Goal: Information Seeking & Learning: Learn about a topic

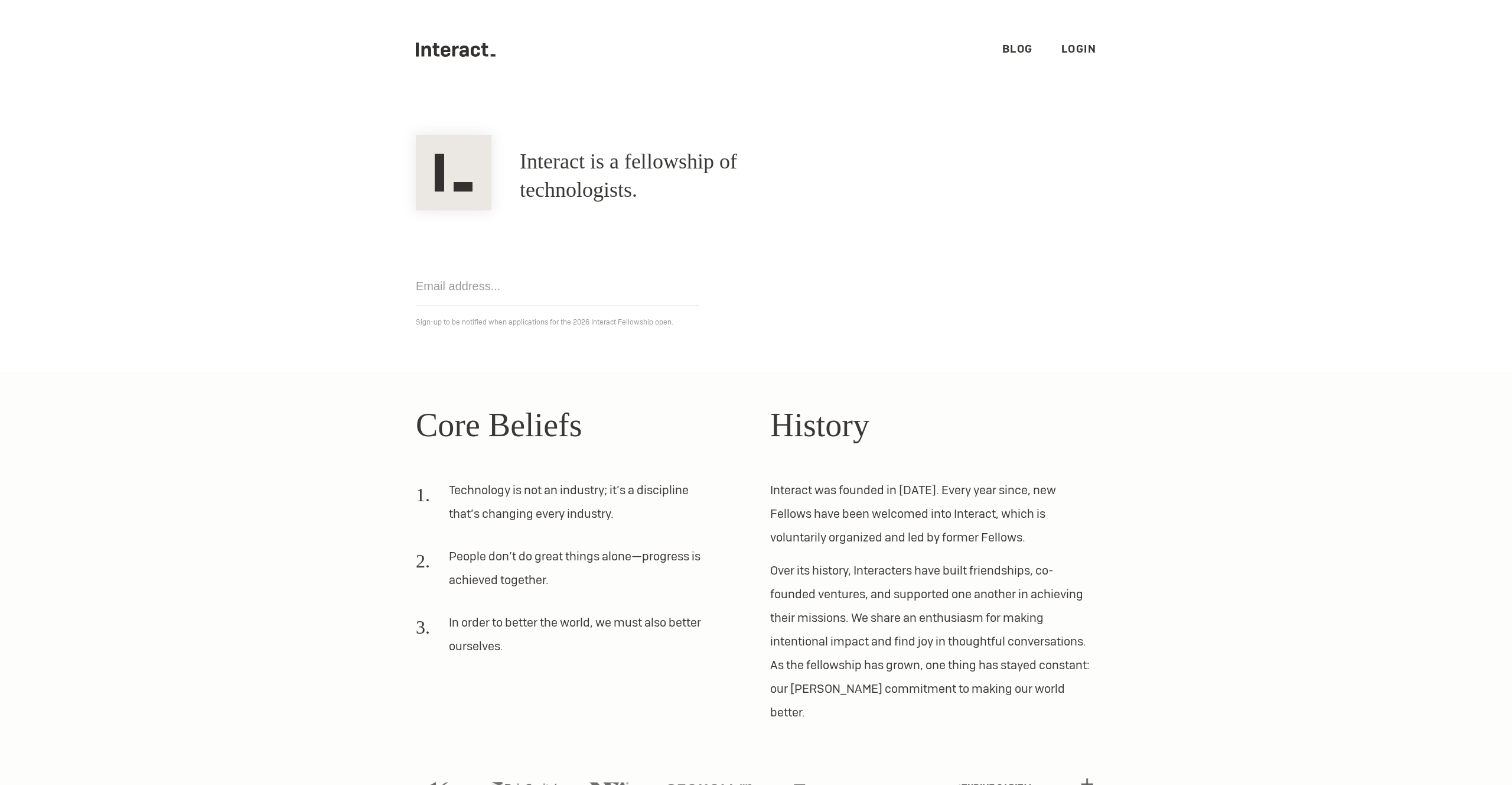
scroll to position [32, 0]
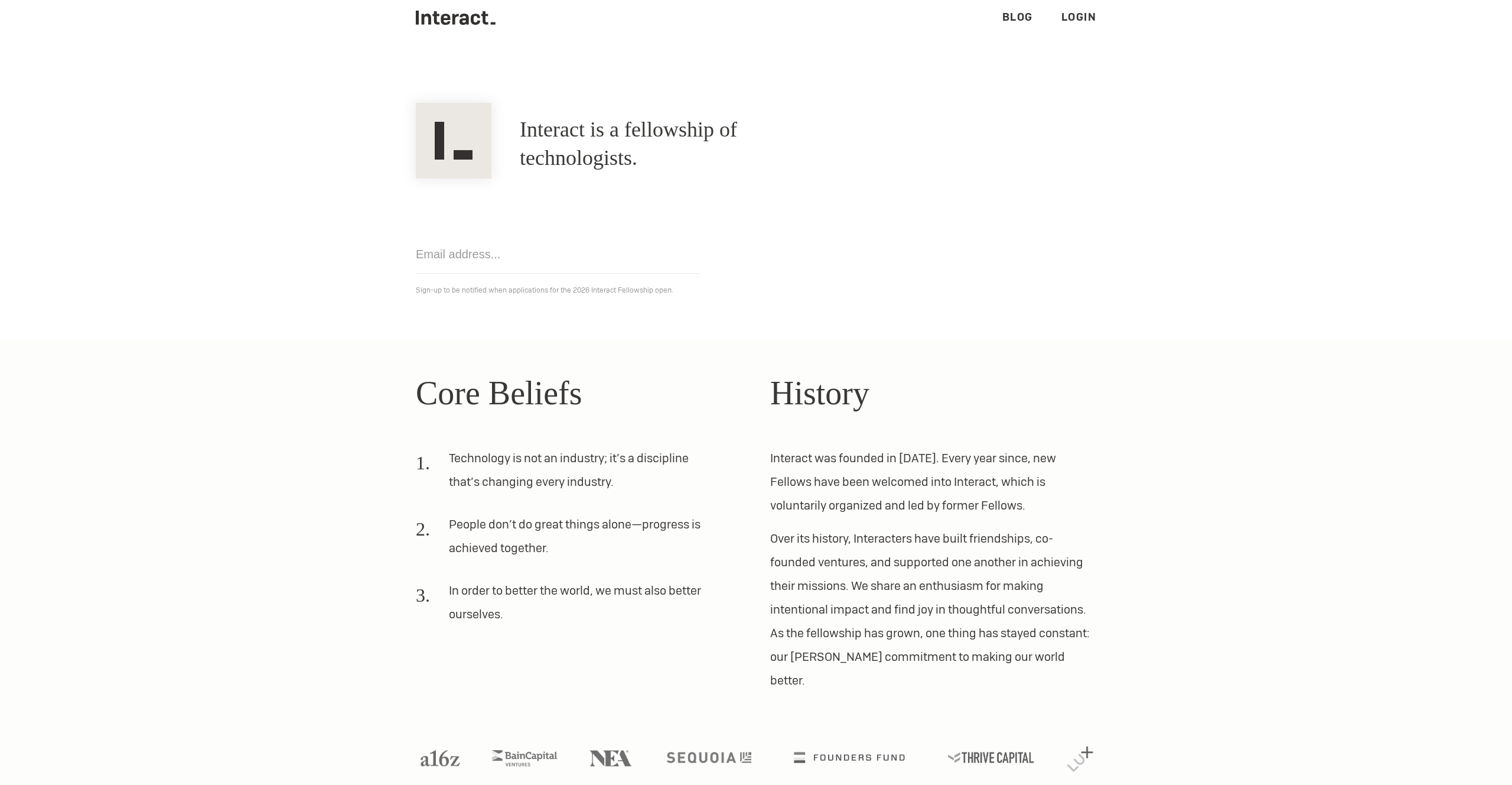
drag, startPoint x: 562, startPoint y: 292, endPoint x: 717, endPoint y: 292, distance: 155.0
click at [717, 292] on p "Sign-up to be notified when applications for the 2026 Interact Fellowship open." at bounding box center [756, 290] width 680 height 14
drag, startPoint x: 577, startPoint y: 290, endPoint x: 677, endPoint y: 287, distance: 100.0
click at [677, 287] on p "Sign-up to be notified when applications for the 2026 Interact Fellowship open." at bounding box center [756, 290] width 680 height 14
click at [636, 340] on section "Core Beliefs Technology is not an industry; it’s a discipline that’s changing e…" at bounding box center [756, 574] width 1512 height 469
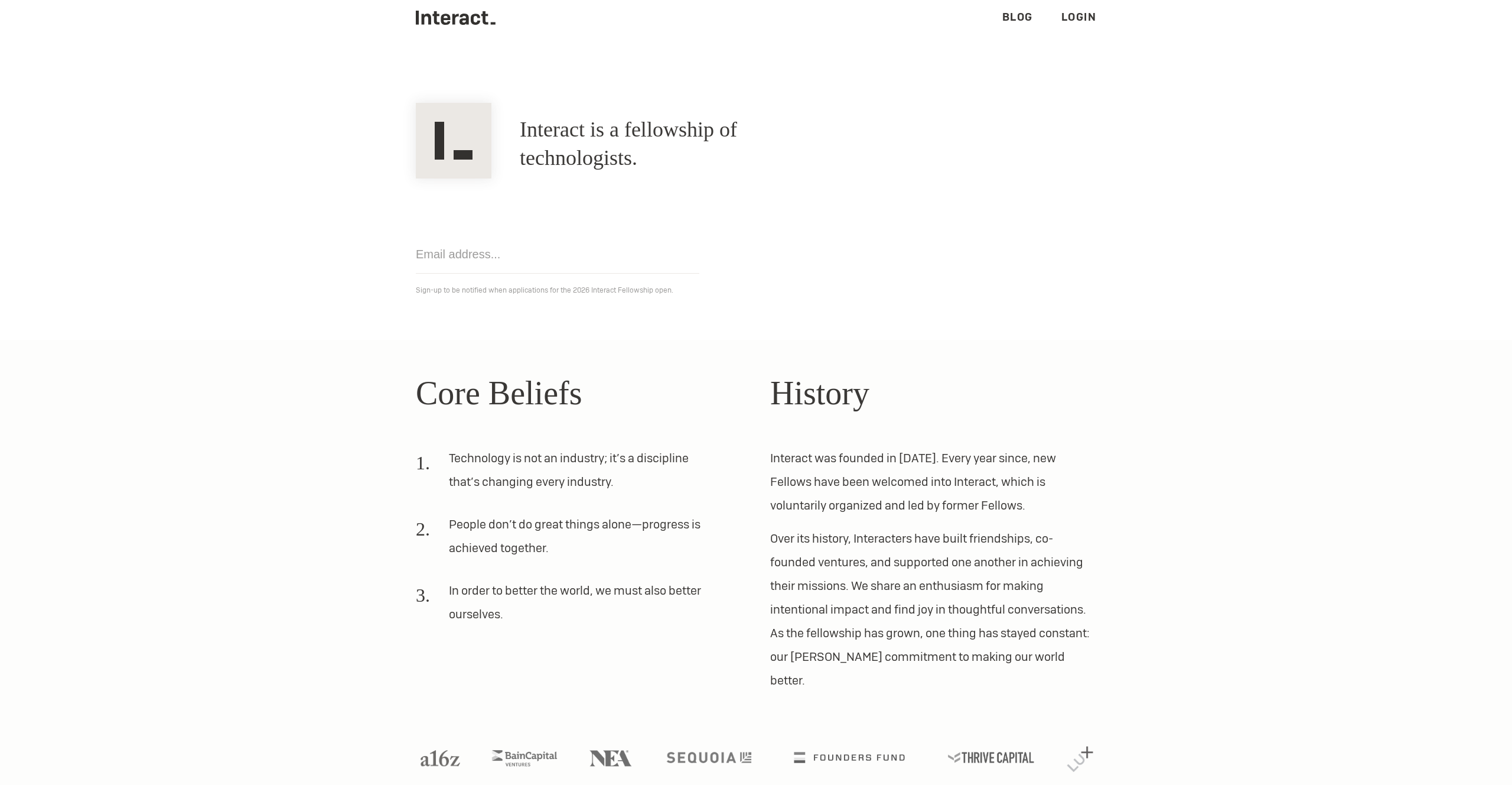
click at [595, 145] on h1 "Interact is a fellowship of technologists." at bounding box center [679, 145] width 319 height 57
click at [661, 112] on div "Interact is a fellowship of technologists. A fellowship of technologists." at bounding box center [756, 144] width 709 height 69
click at [1184, 61] on nav ".cls-1{fill:#33312f;} interact-brand-logotype-black Blog Login" at bounding box center [756, 17] width 1512 height 99
